Goal: Task Accomplishment & Management: Use online tool/utility

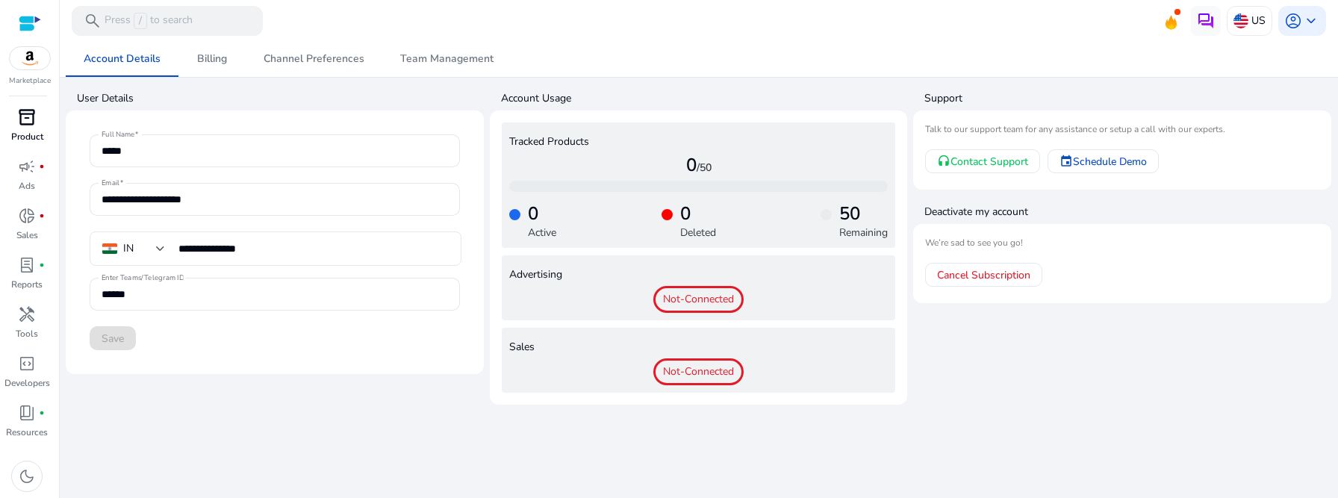
click at [22, 131] on p "Product" at bounding box center [27, 136] width 32 height 13
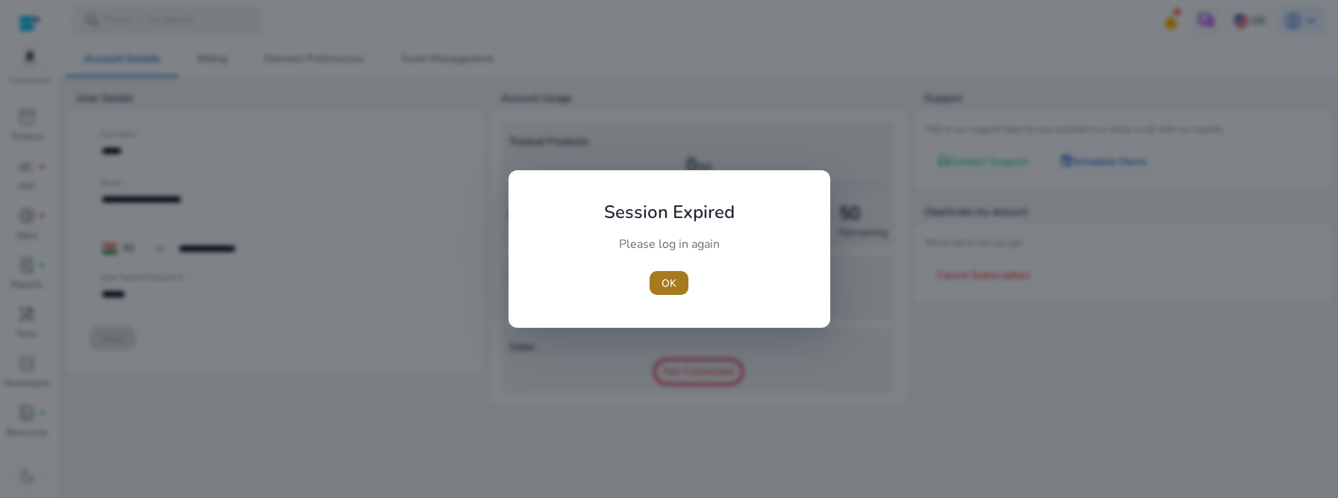
click at [678, 287] on span "button" at bounding box center [668, 283] width 39 height 36
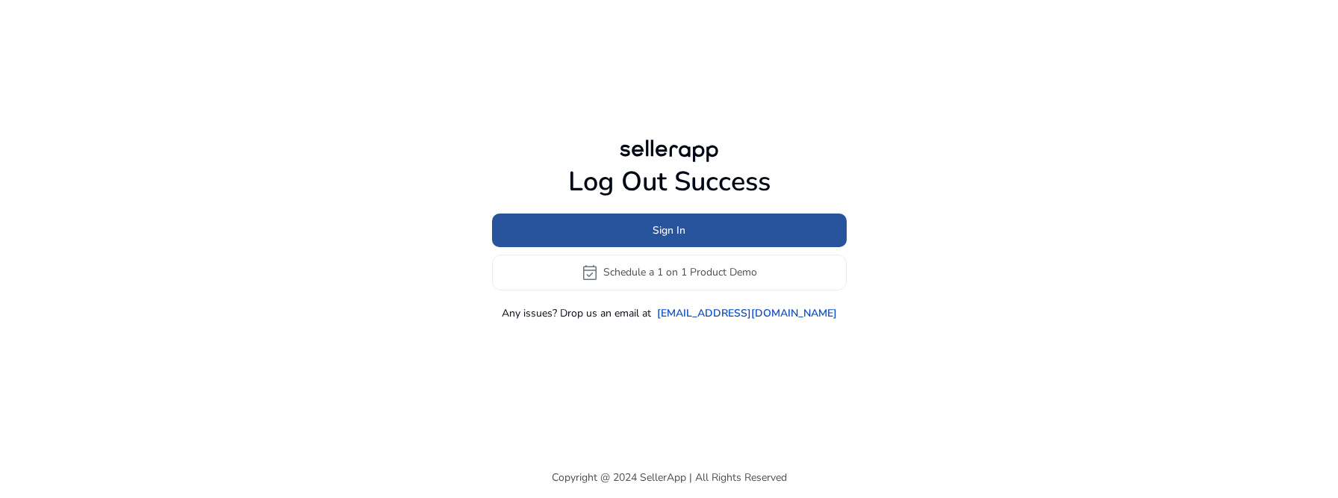
click at [706, 231] on span at bounding box center [669, 230] width 355 height 36
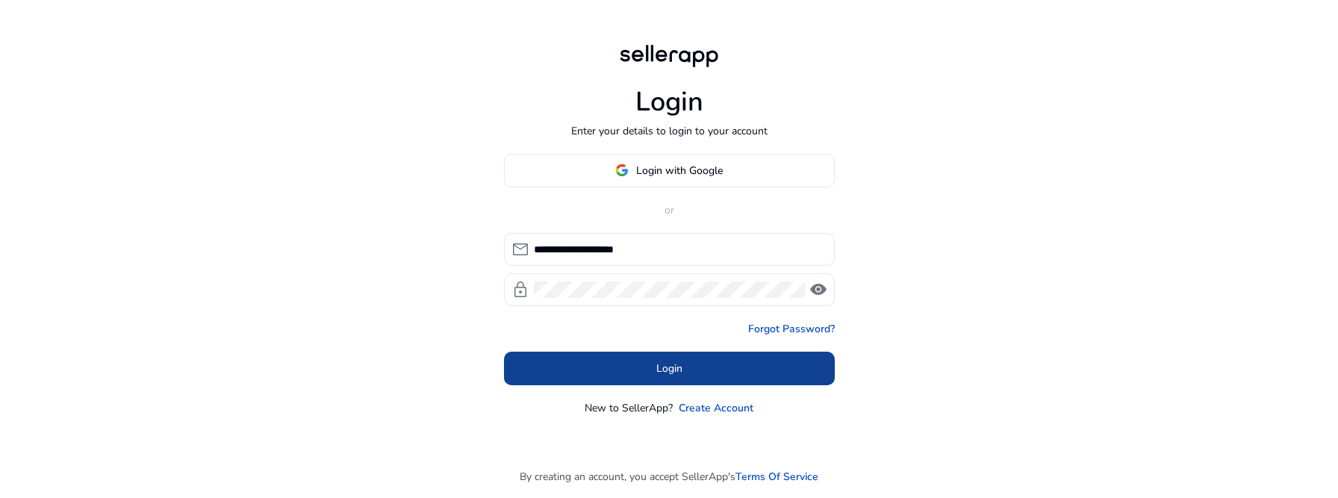
click at [688, 352] on span at bounding box center [669, 368] width 331 height 36
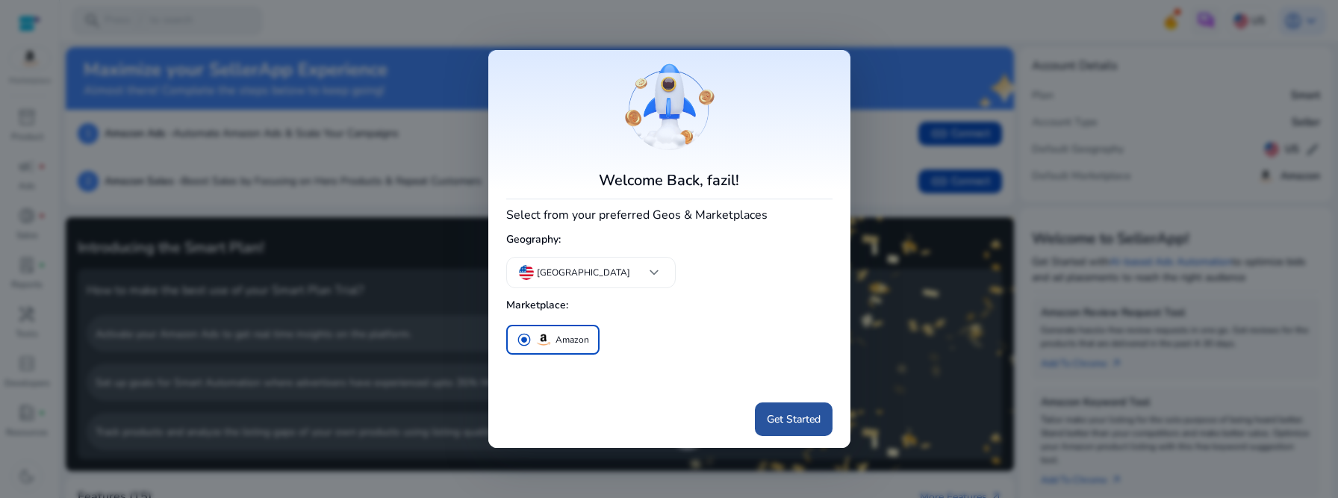
click at [800, 425] on span "Get Started" at bounding box center [794, 419] width 54 height 16
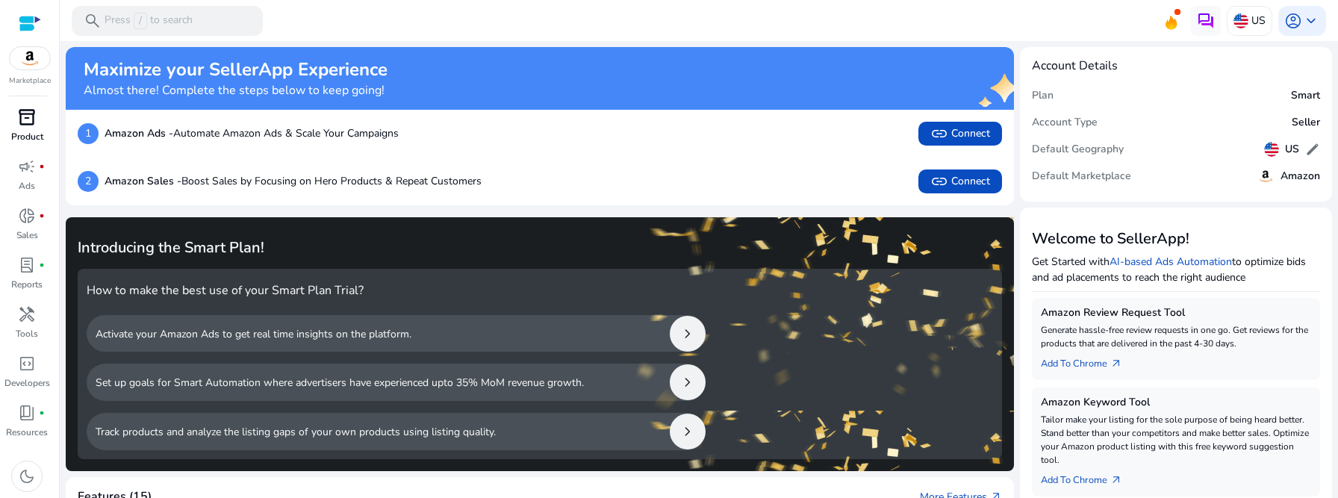
click at [35, 123] on span "inventory_2" at bounding box center [27, 117] width 18 height 18
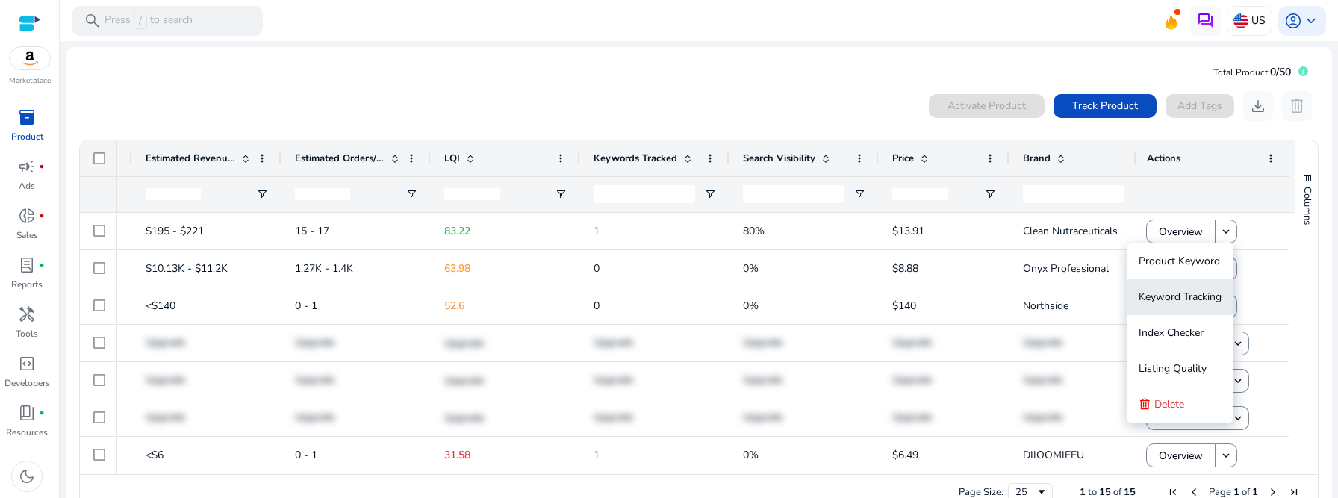
click at [1203, 293] on span "Keyword Tracking" at bounding box center [1179, 297] width 83 height 14
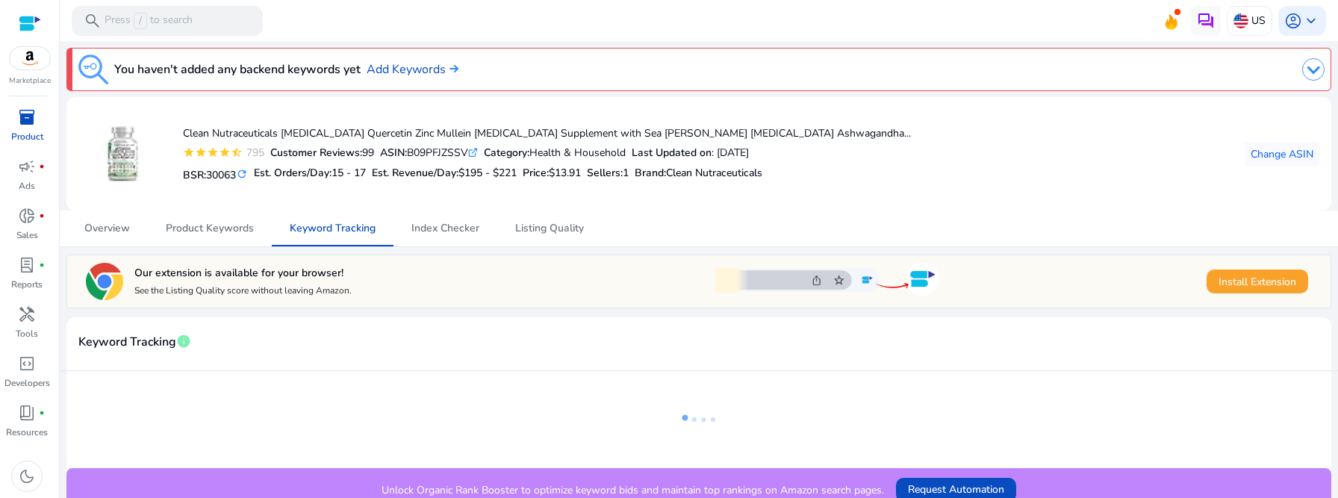
scroll to position [13, 0]
